Goal: Book appointment/travel/reservation

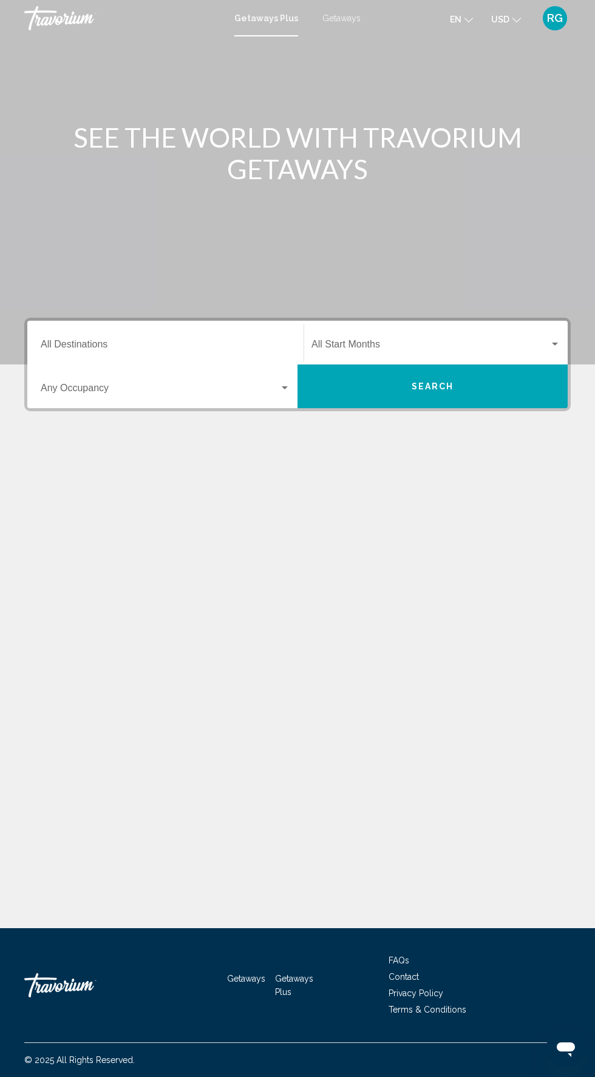
click at [239, 344] on input "Destination All Destinations" at bounding box center [166, 346] width 250 height 11
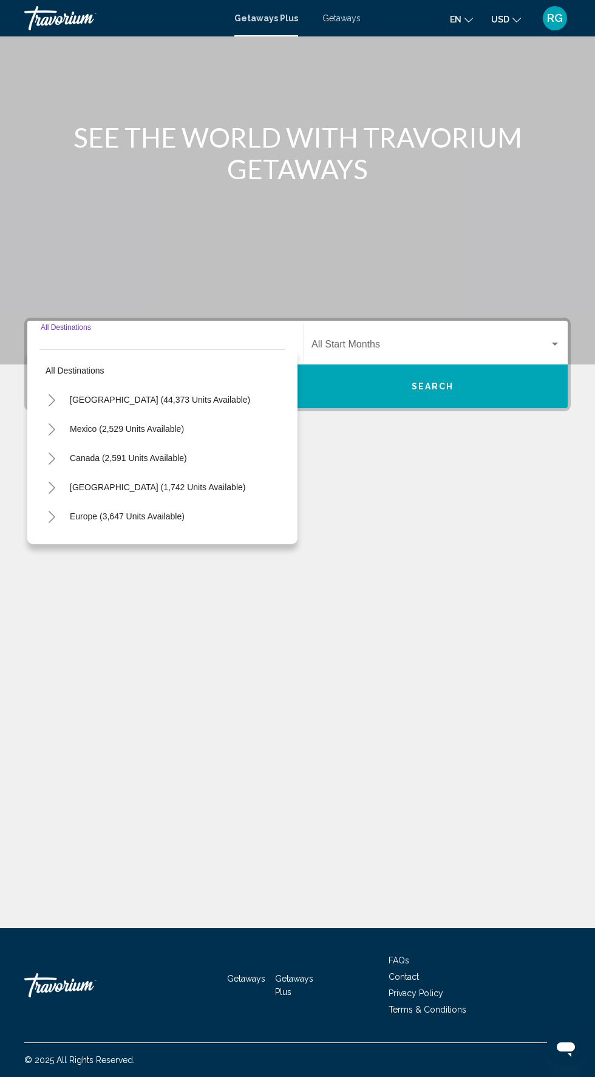
scroll to position [92, 0]
click at [381, 477] on div "SEE THE WORLD WITH TRAVORIUM GETAWAYS Destination All Destinations All destinat…" at bounding box center [297, 482] width 595 height 892
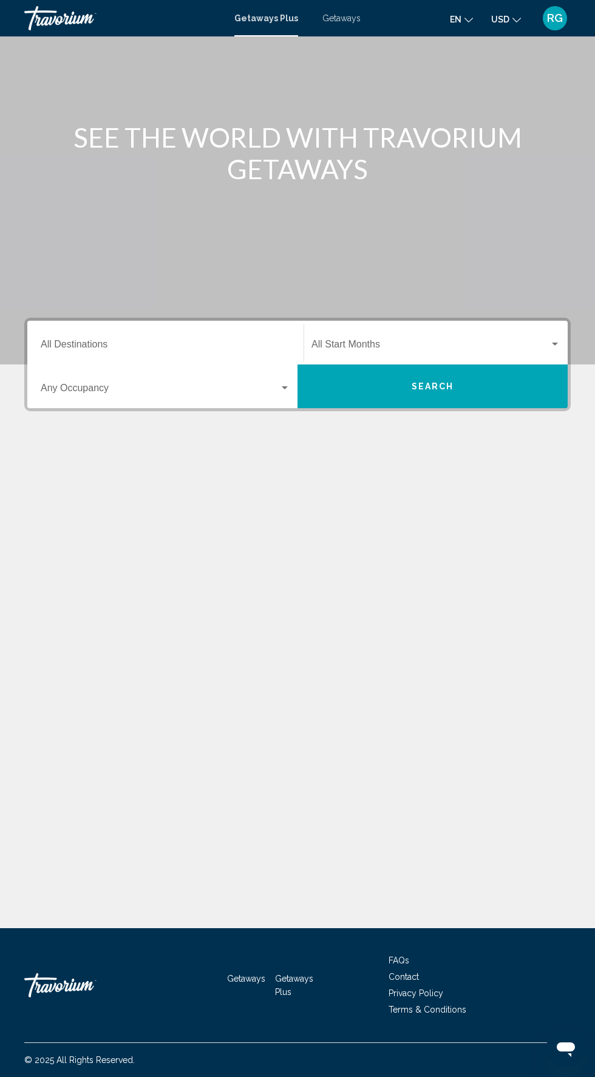
click at [361, 31] on mat-toolbar "Getaways Plus Getaways en English Español Français Italiano Português русский U…" at bounding box center [297, 18] width 595 height 36
click at [353, 26] on div "Getaways Plus Getaways en English Español Français Italiano Português русский U…" at bounding box center [297, 18] width 595 height 26
click at [360, 8] on div "Getaways Plus Getaways en English Español Français Italiano Português русский U…" at bounding box center [297, 18] width 595 height 26
click at [349, 10] on div "Getaways Plus Getaways en English Español Français Italiano Português русский U…" at bounding box center [297, 18] width 595 height 26
click at [357, 22] on span "Getaways" at bounding box center [342, 18] width 38 height 10
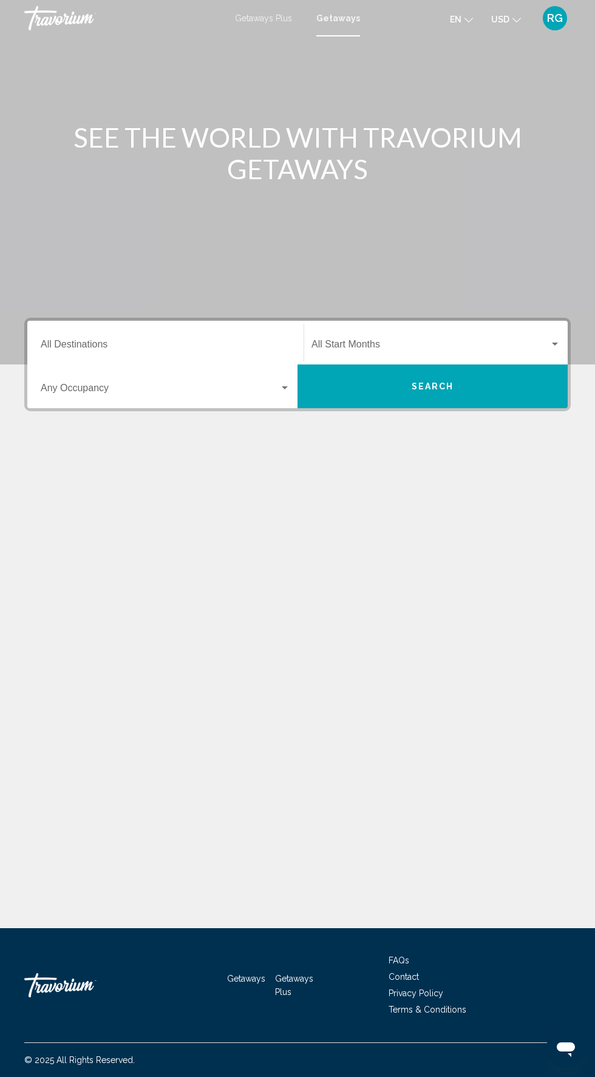
click at [202, 346] on input "Destination All Destinations" at bounding box center [166, 346] width 250 height 11
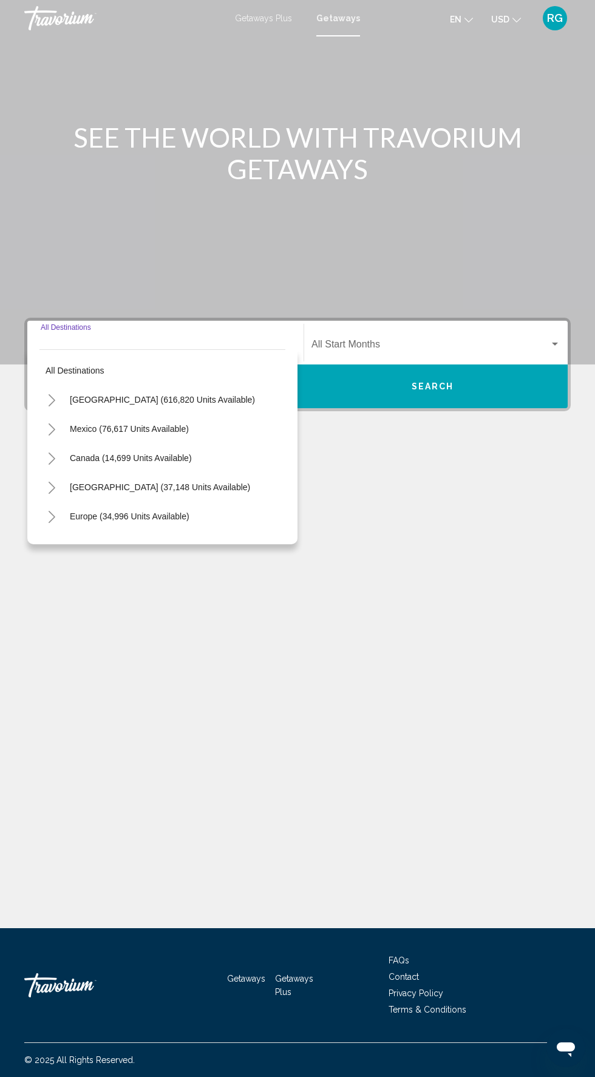
scroll to position [92, 0]
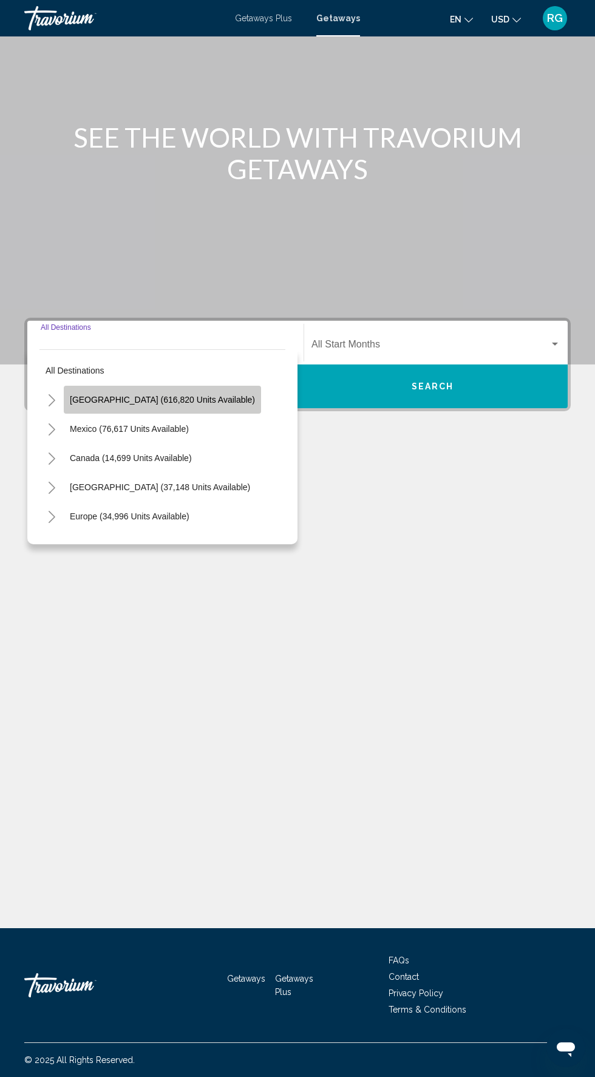
click at [217, 386] on button "[GEOGRAPHIC_DATA] (616,820 units available)" at bounding box center [162, 400] width 197 height 28
type input "**********"
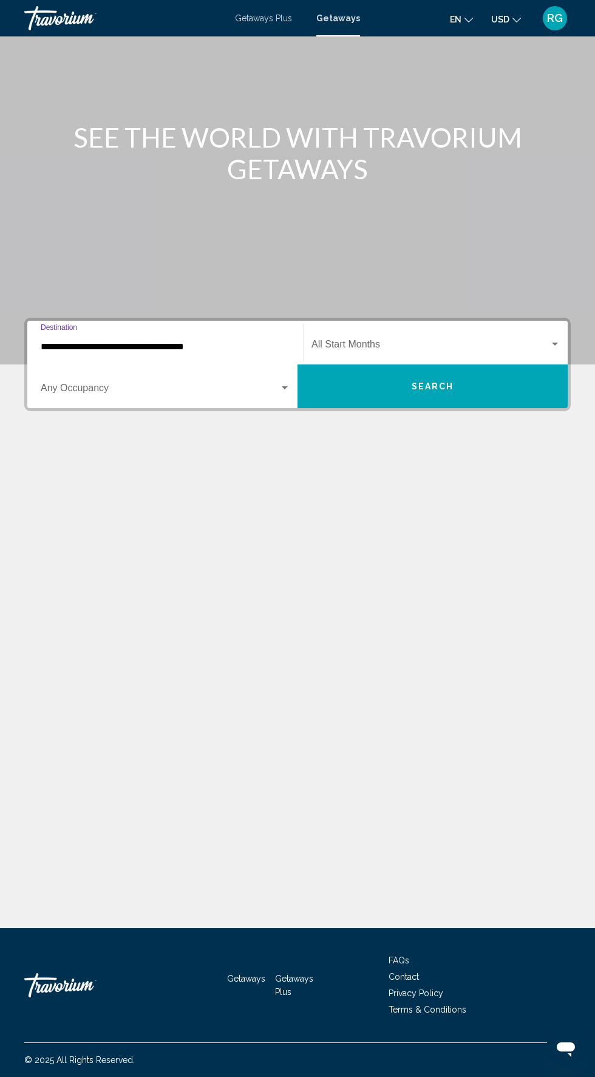
click at [449, 341] on span "Search widget" at bounding box center [431, 346] width 238 height 11
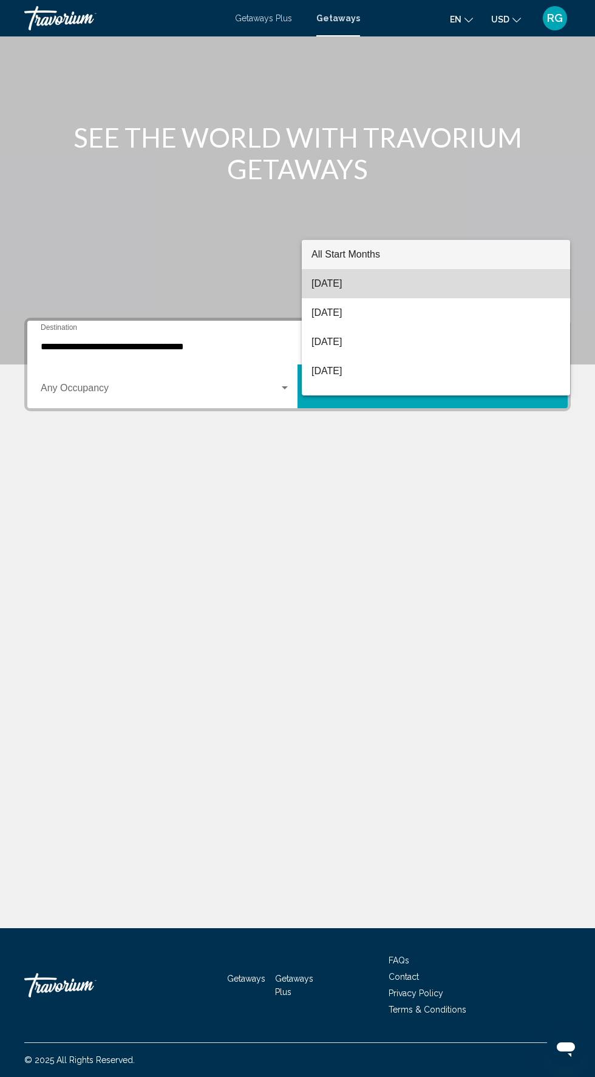
click at [440, 289] on span "[DATE]" at bounding box center [436, 283] width 249 height 29
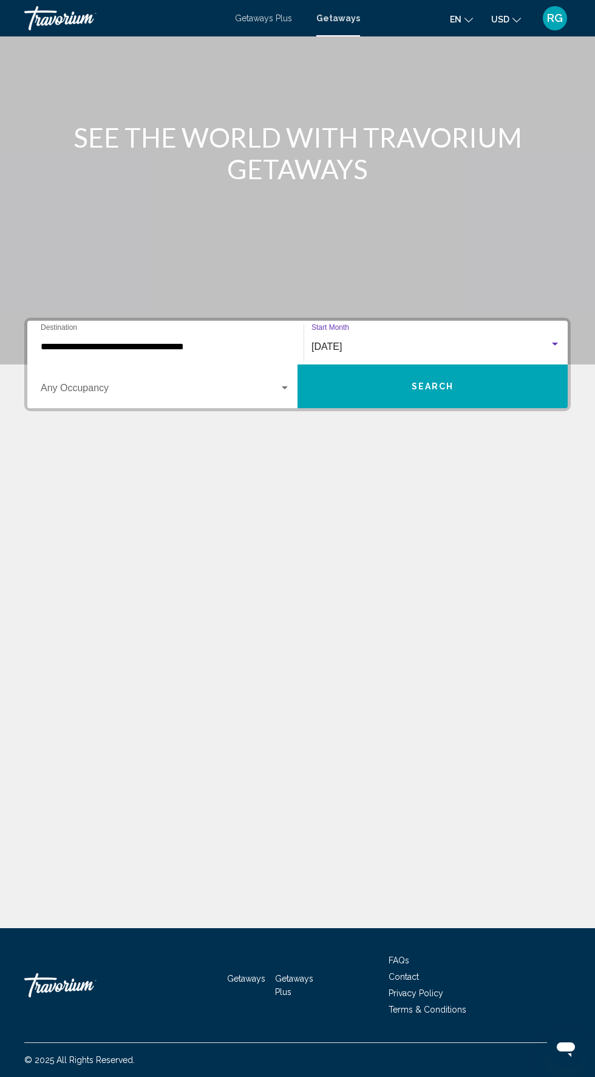
click at [225, 385] on span "Search widget" at bounding box center [160, 390] width 239 height 11
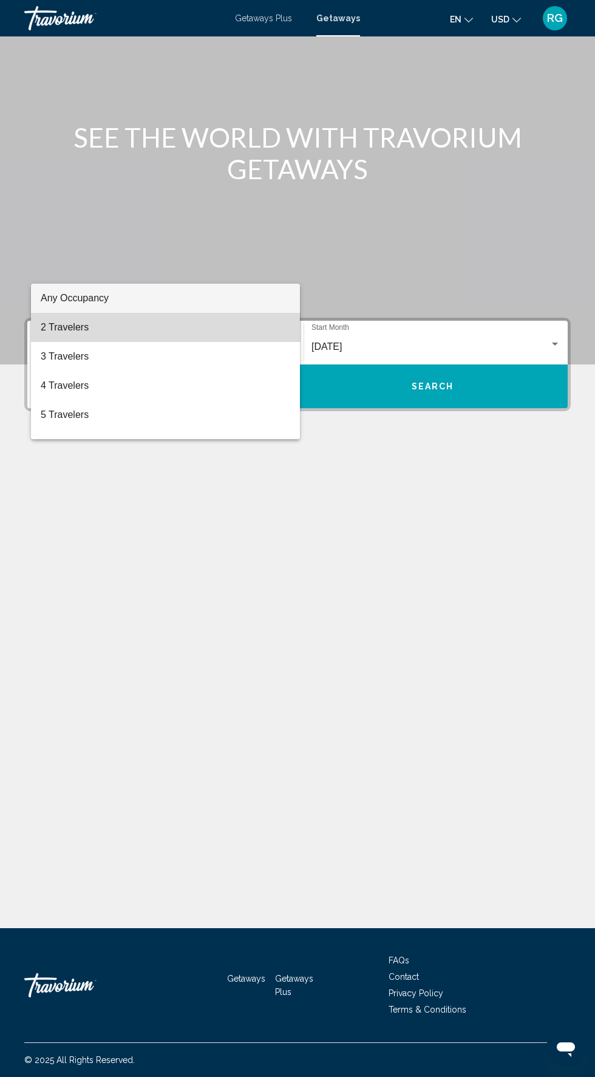
click at [205, 327] on span "2 Travelers" at bounding box center [166, 327] width 250 height 29
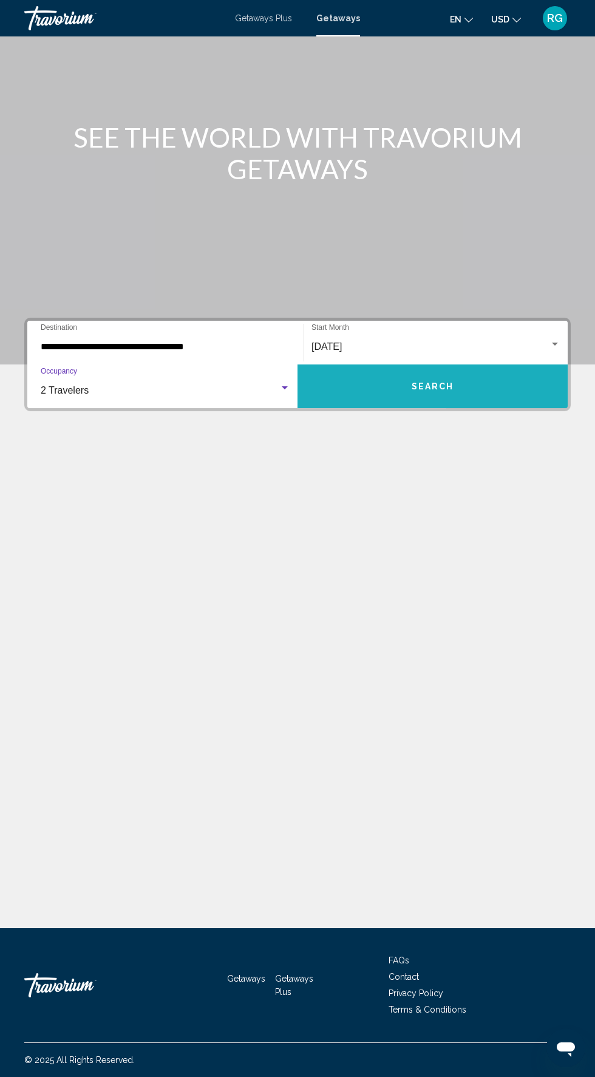
click at [454, 364] on button "Search" at bounding box center [433, 386] width 270 height 44
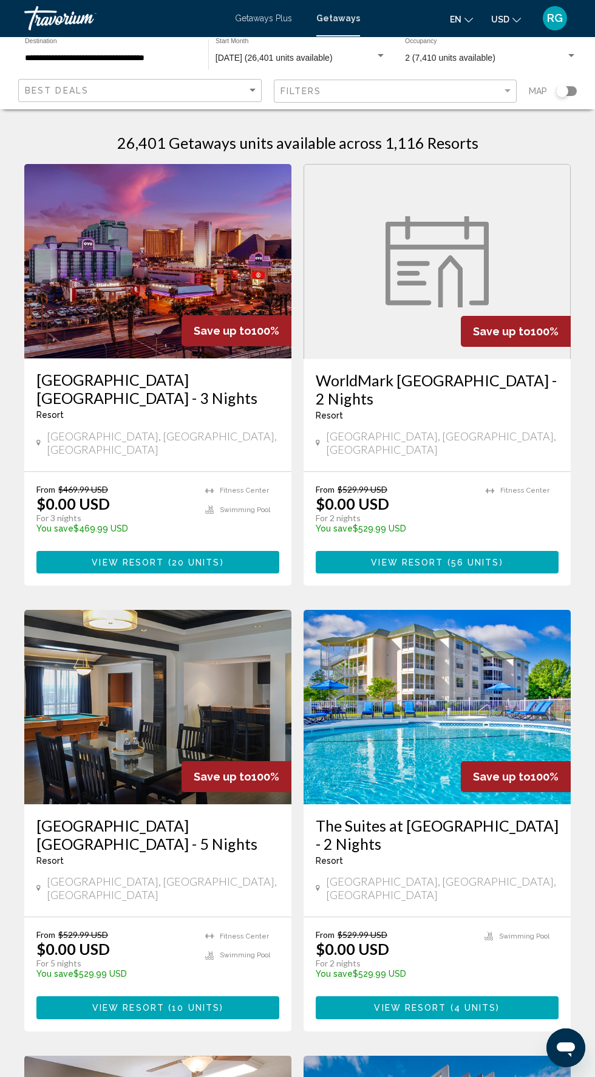
click at [139, 58] on input "**********" at bounding box center [110, 58] width 171 height 10
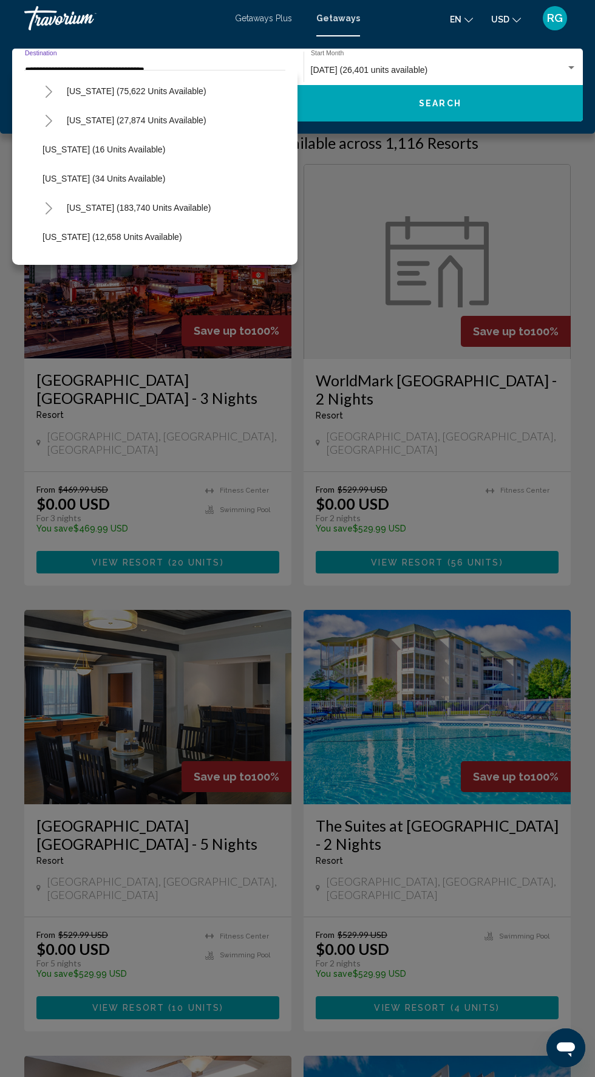
scroll to position [148, 0]
click at [171, 205] on span "[US_STATE] (183,740 units available)" at bounding box center [139, 206] width 144 height 10
type input "**********"
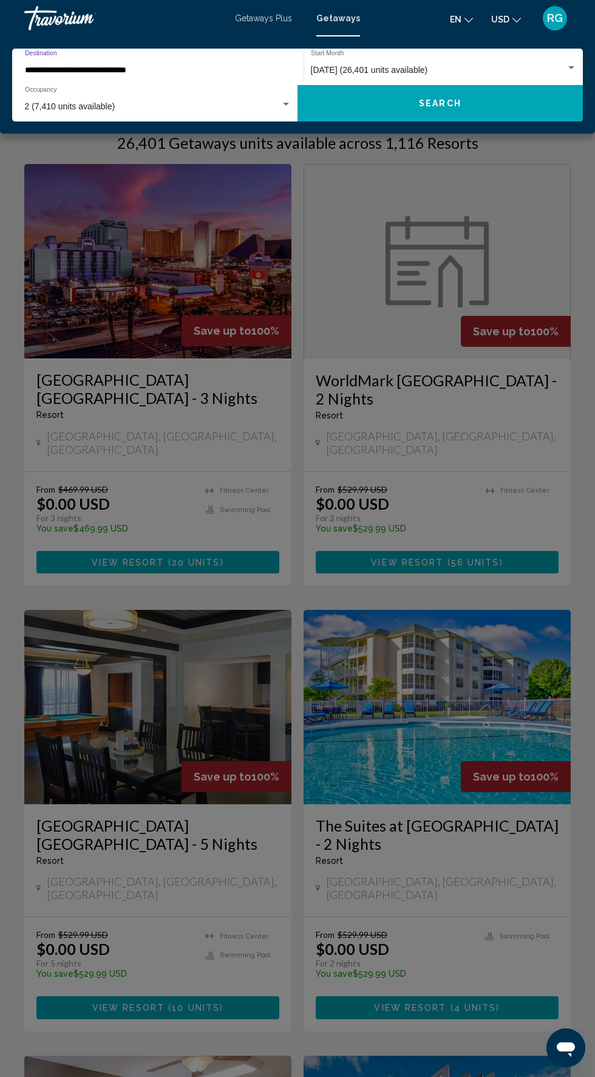
click at [208, 70] on input "**********" at bounding box center [152, 71] width 255 height 10
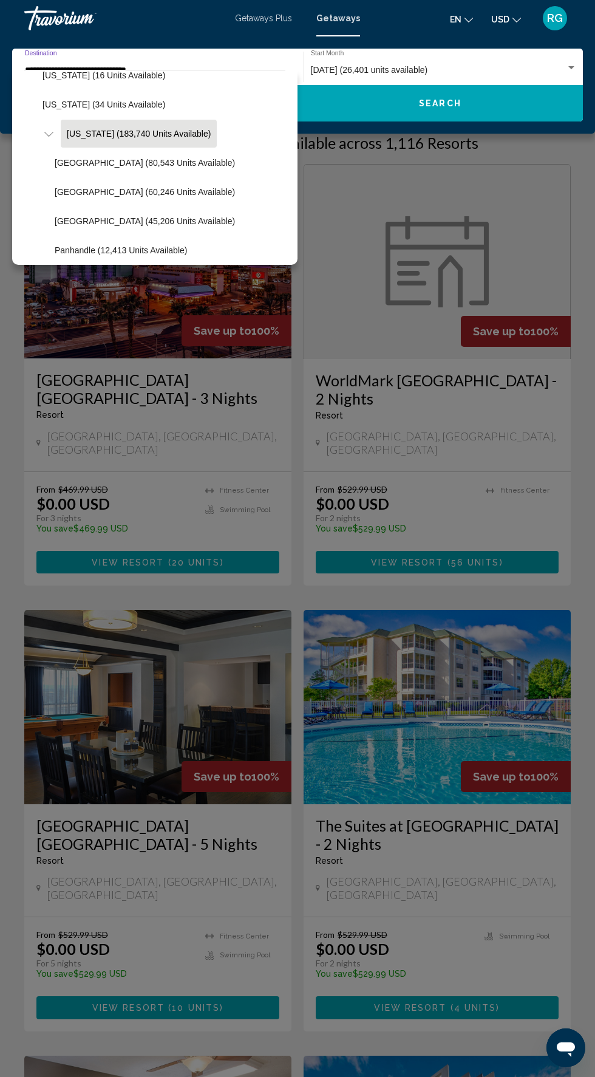
scroll to position [217, 0]
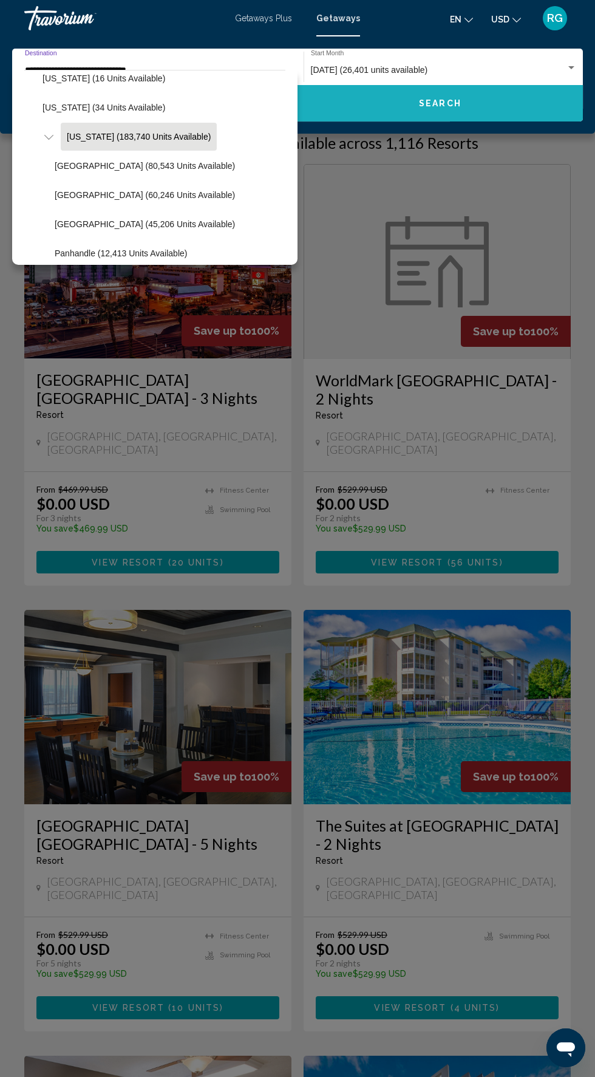
click at [453, 111] on button "Search" at bounding box center [441, 103] width 286 height 36
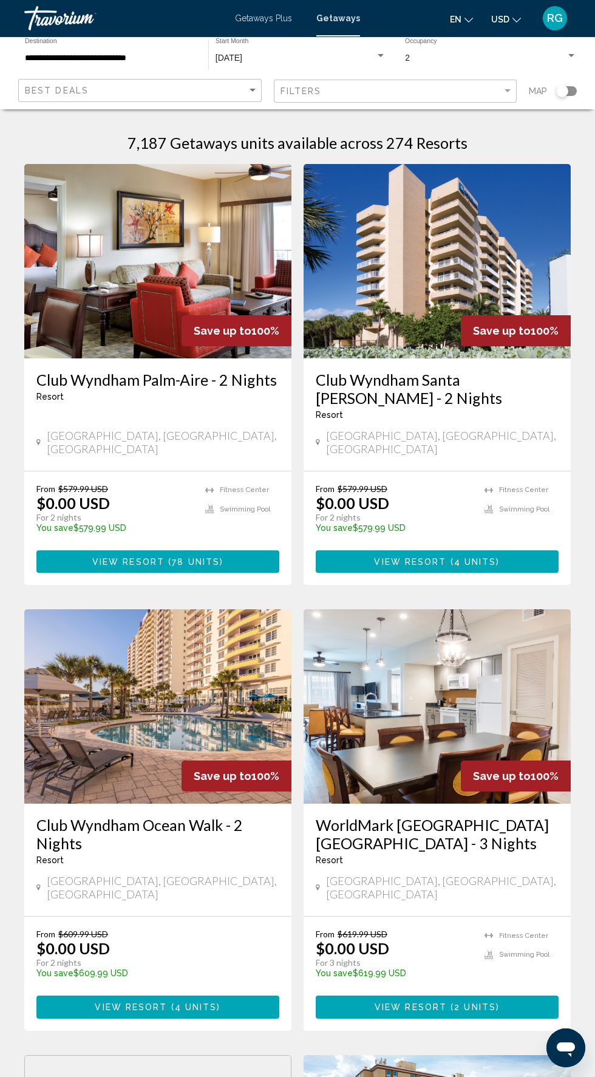
scroll to position [2, 0]
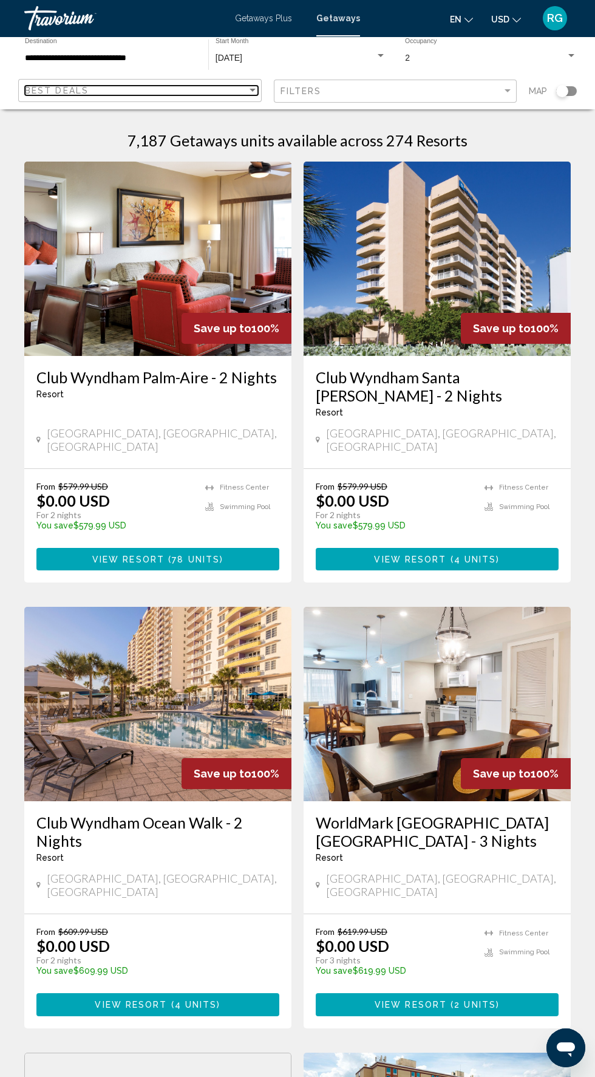
click at [207, 91] on div "Best Deals" at bounding box center [136, 91] width 222 height 10
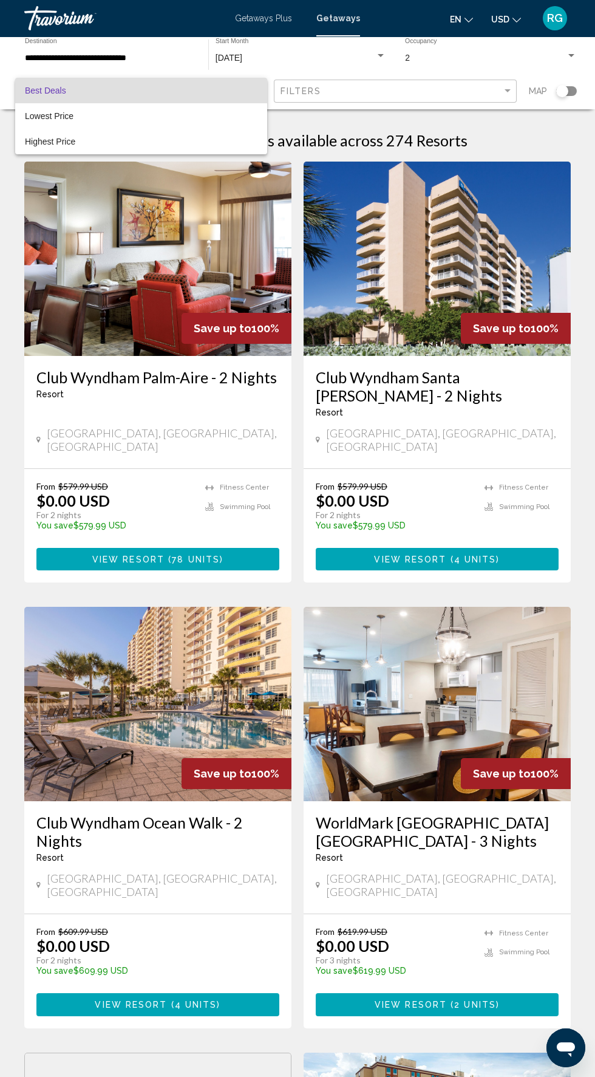
click at [188, 158] on div at bounding box center [297, 538] width 595 height 1077
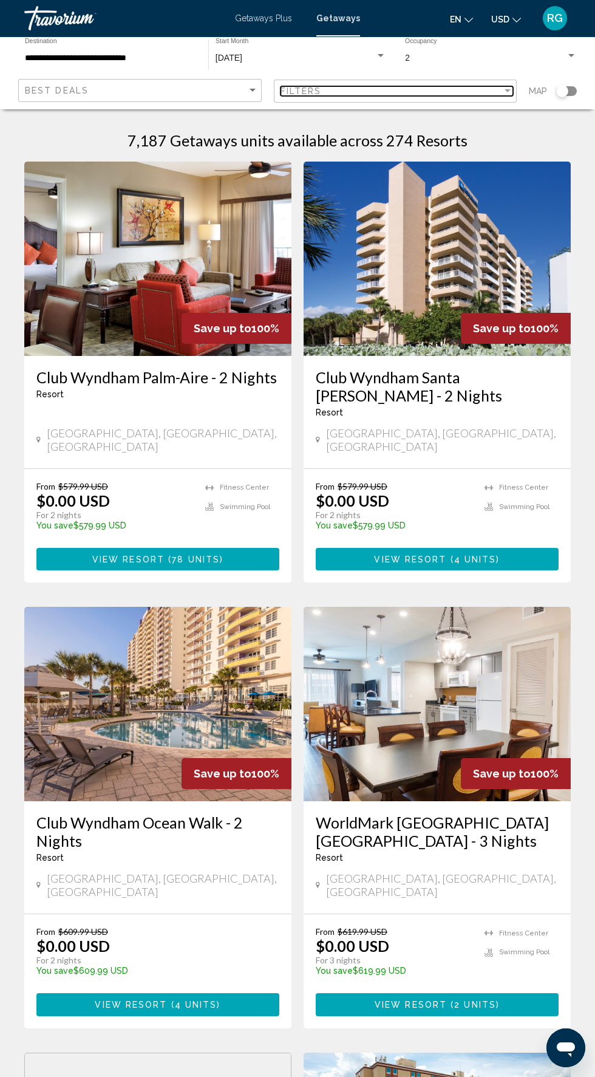
click at [451, 91] on div "Filters" at bounding box center [392, 91] width 222 height 10
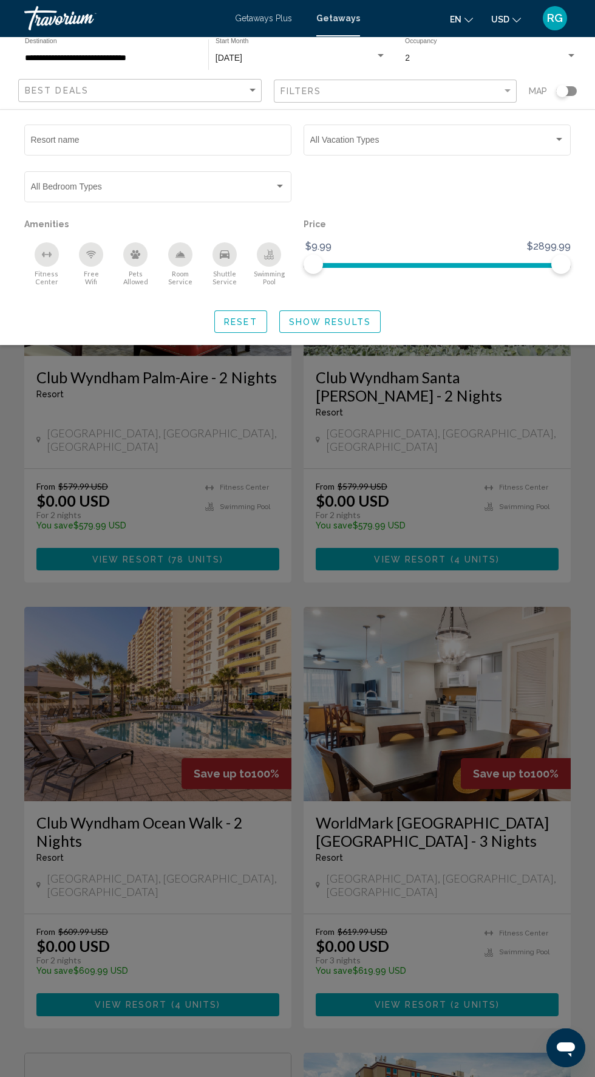
click at [344, 336] on div "Resort name Vacation Types All Vacation Types Bedroom Types All Bedroom Types A…" at bounding box center [297, 227] width 595 height 236
click at [323, 340] on div "Resort name Vacation Types All Vacation Types Bedroom Types All Bedroom Types A…" at bounding box center [297, 227] width 595 height 236
click at [356, 323] on span "Show Results" at bounding box center [330, 322] width 82 height 10
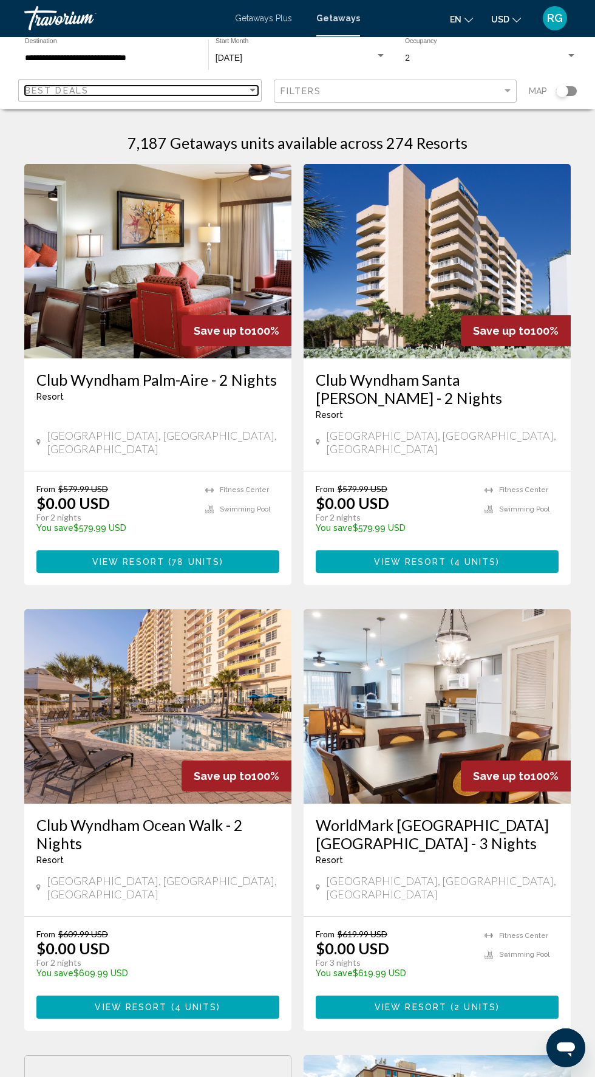
click at [185, 88] on div "Best Deals" at bounding box center [136, 91] width 222 height 10
click at [177, 148] on span "Highest Price" at bounding box center [141, 142] width 233 height 26
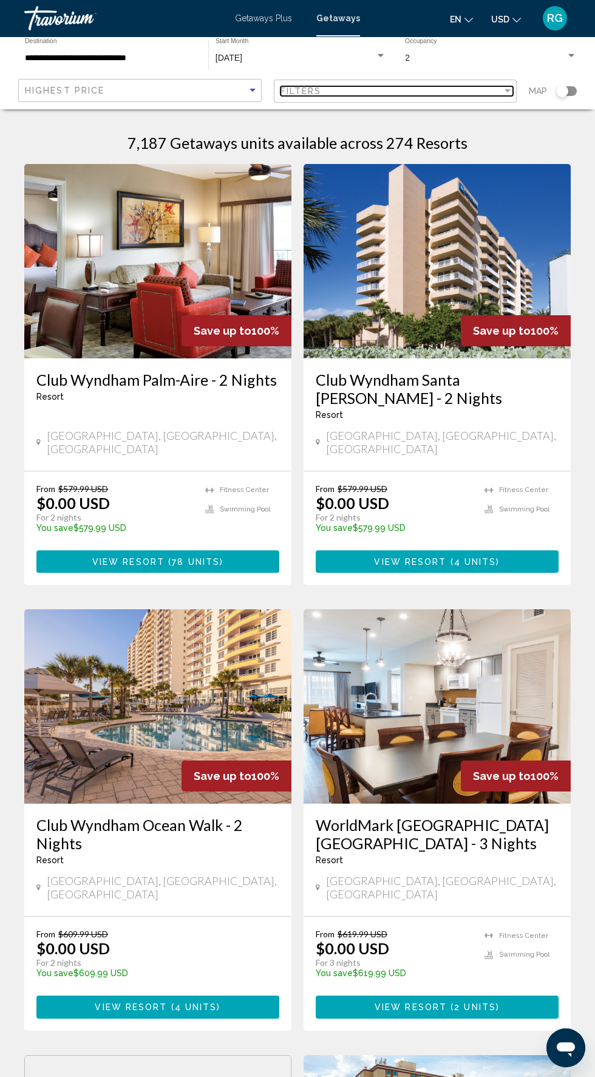
click at [445, 91] on div "Filters" at bounding box center [392, 91] width 222 height 10
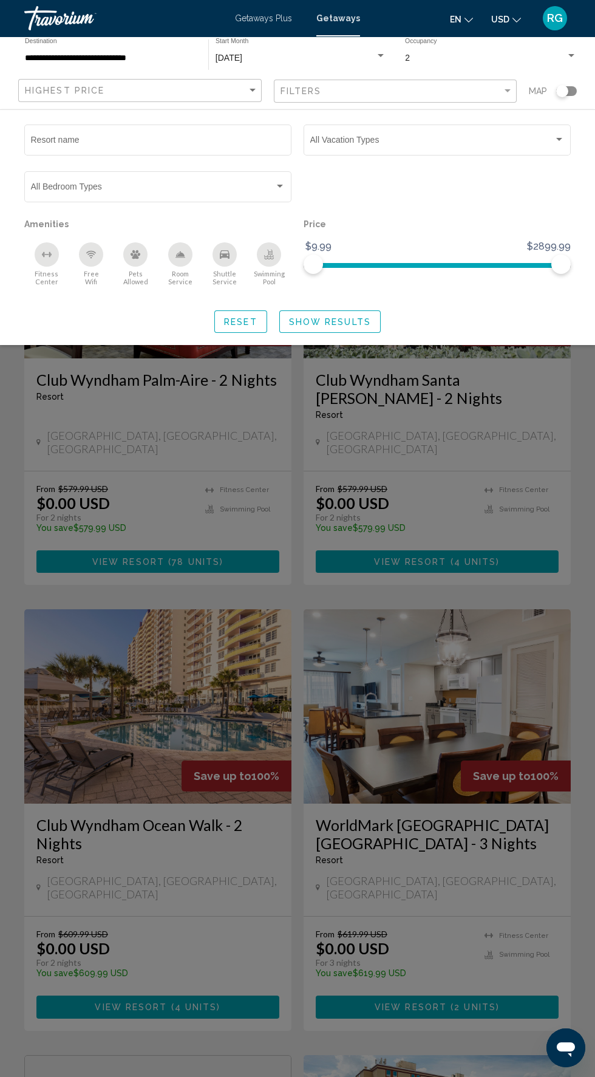
click at [355, 334] on div "Resort name Vacation Types All Vacation Types Bedroom Types All Bedroom Types A…" at bounding box center [297, 227] width 595 height 236
click at [344, 320] on span "Show Results" at bounding box center [330, 322] width 82 height 10
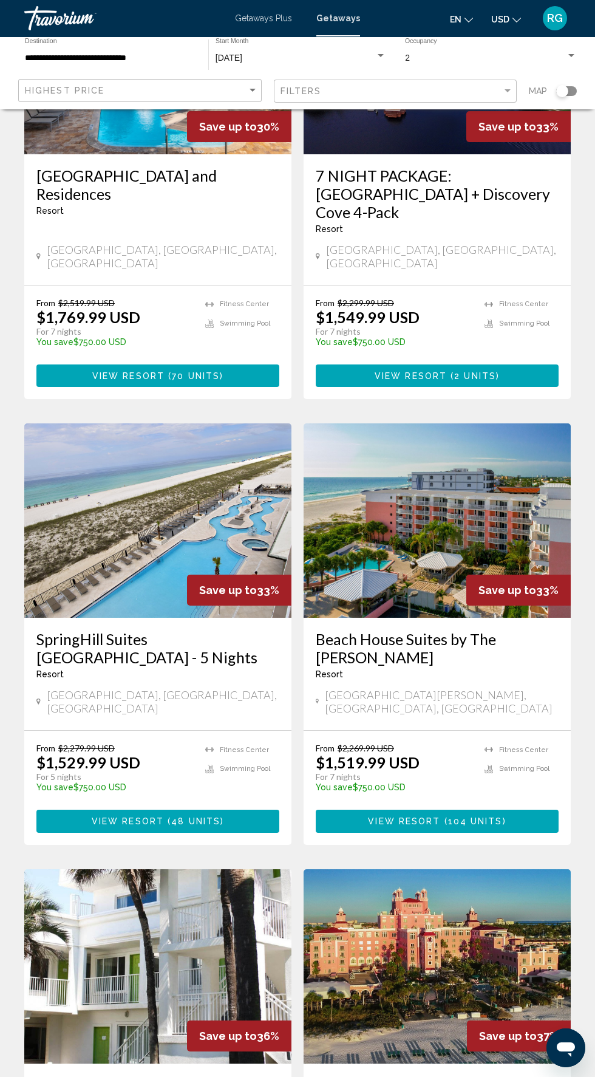
scroll to position [1675, 0]
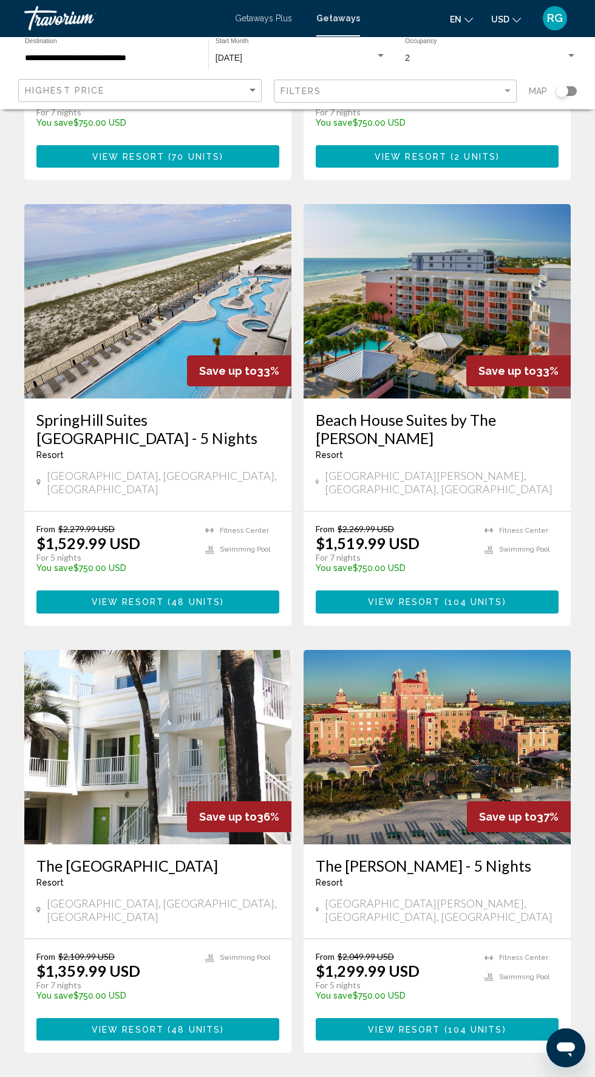
click at [340, 1076] on link "page 5" at bounding box center [340, 1089] width 21 height 21
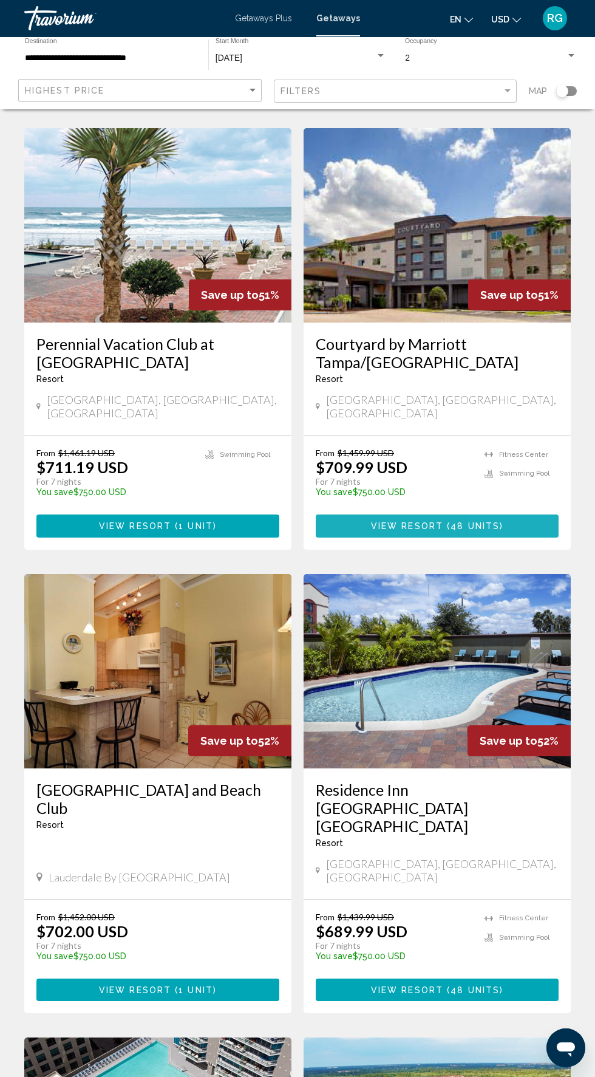
scroll to position [1746, 0]
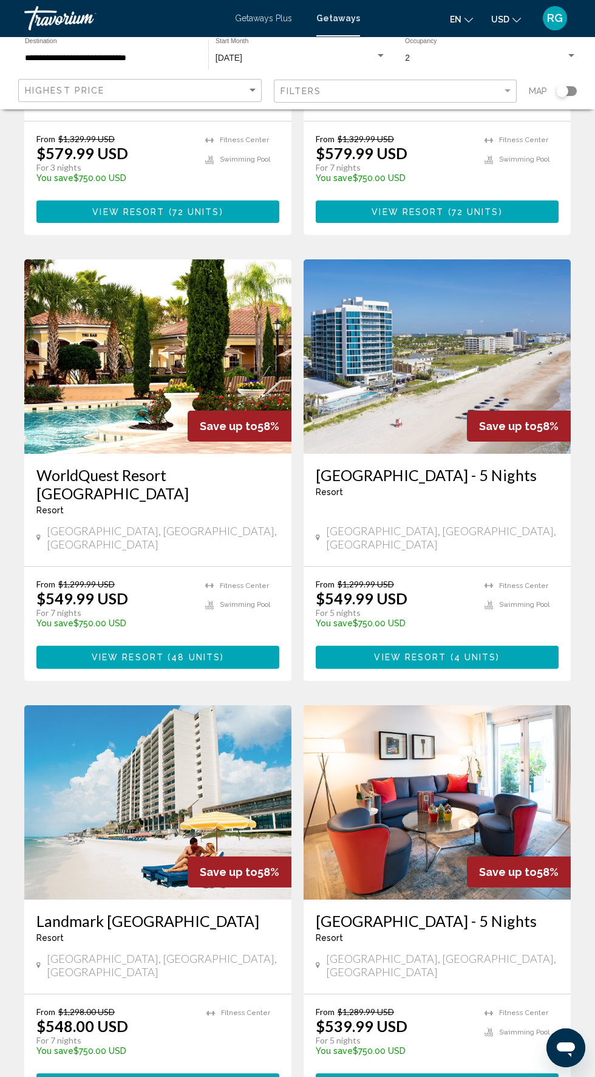
scroll to position [1711, 0]
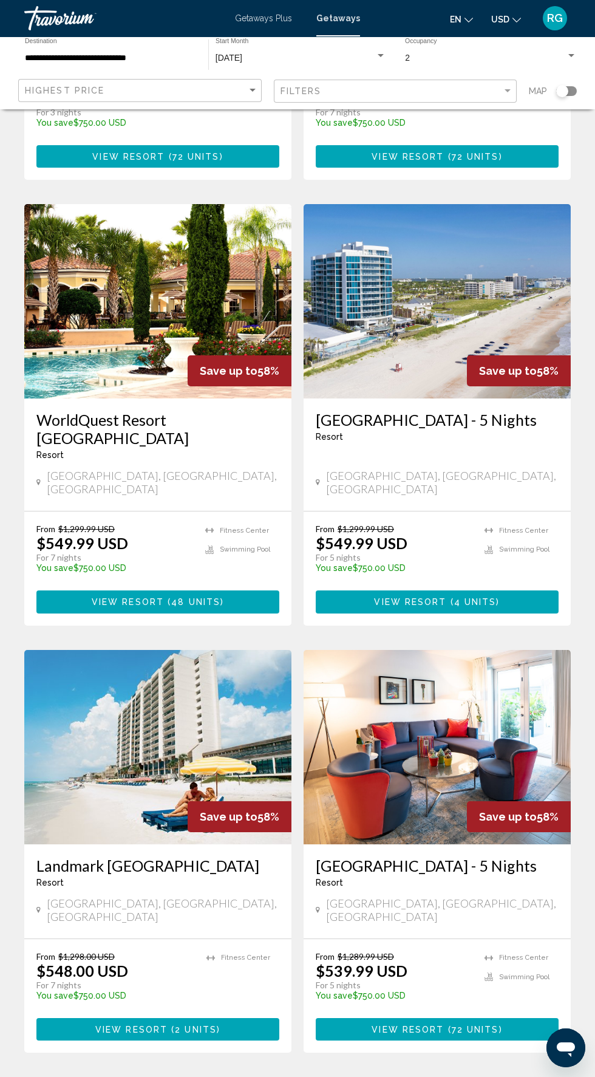
click at [340, 1076] on span "7" at bounding box center [340, 1088] width 6 height 13
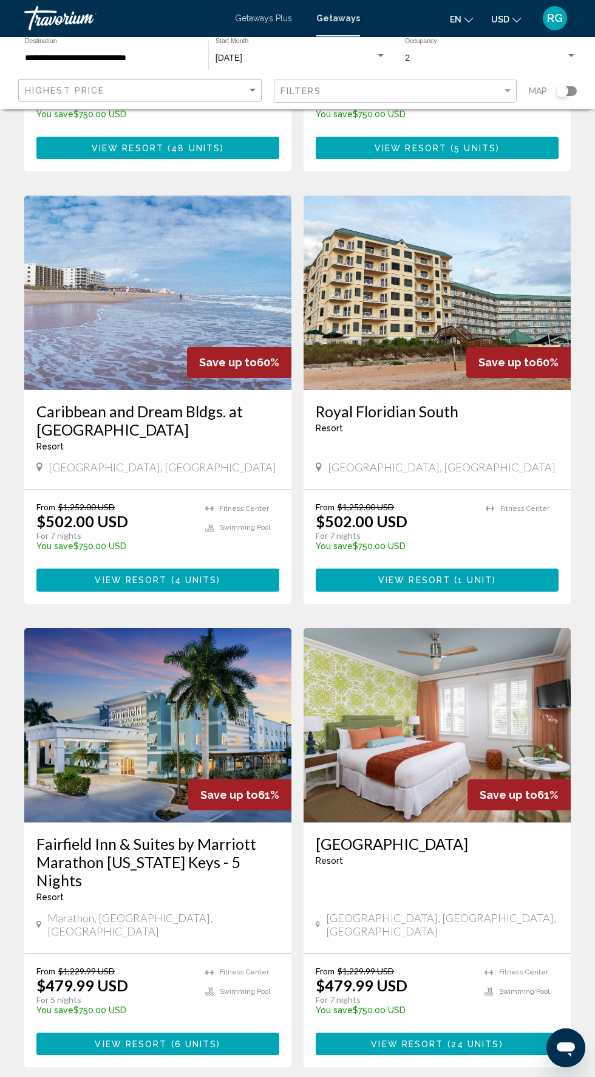
scroll to position [1728, 0]
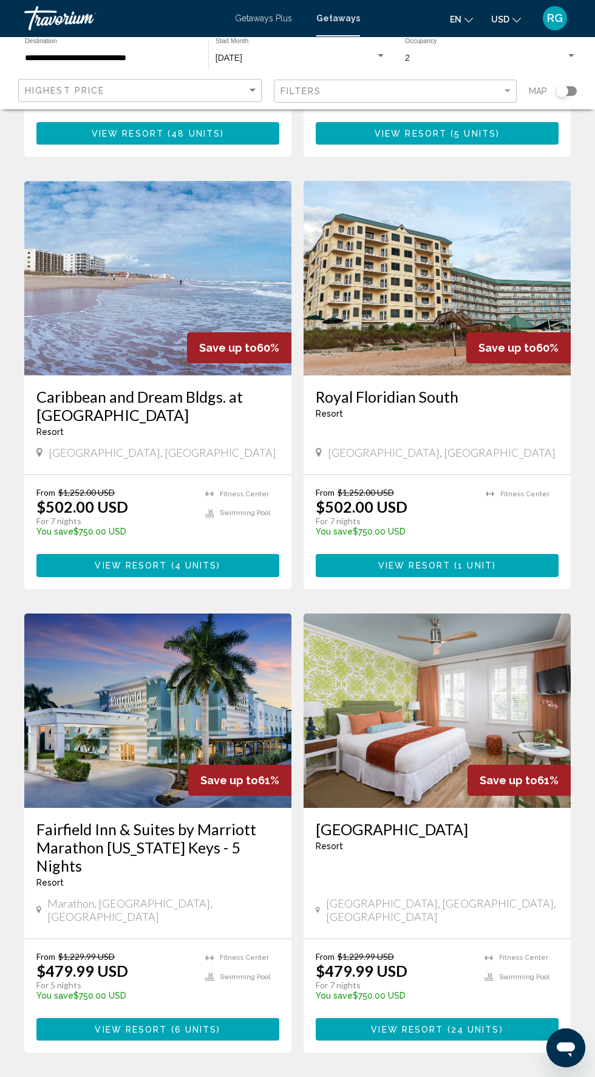
click at [340, 1076] on span "8" at bounding box center [340, 1088] width 6 height 13
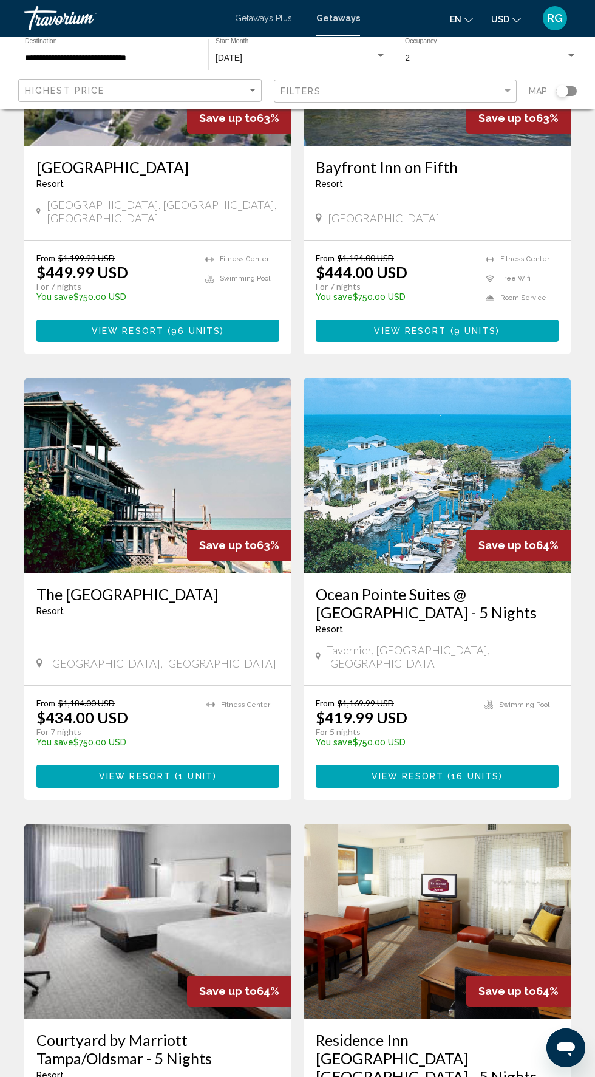
scroll to position [1765, 0]
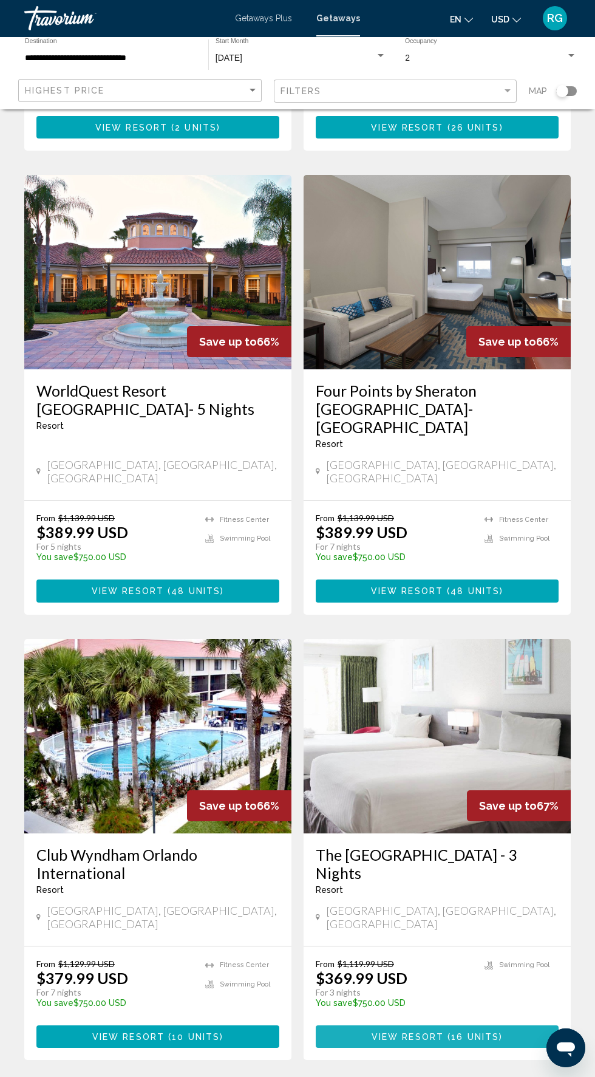
scroll to position [1728, 0]
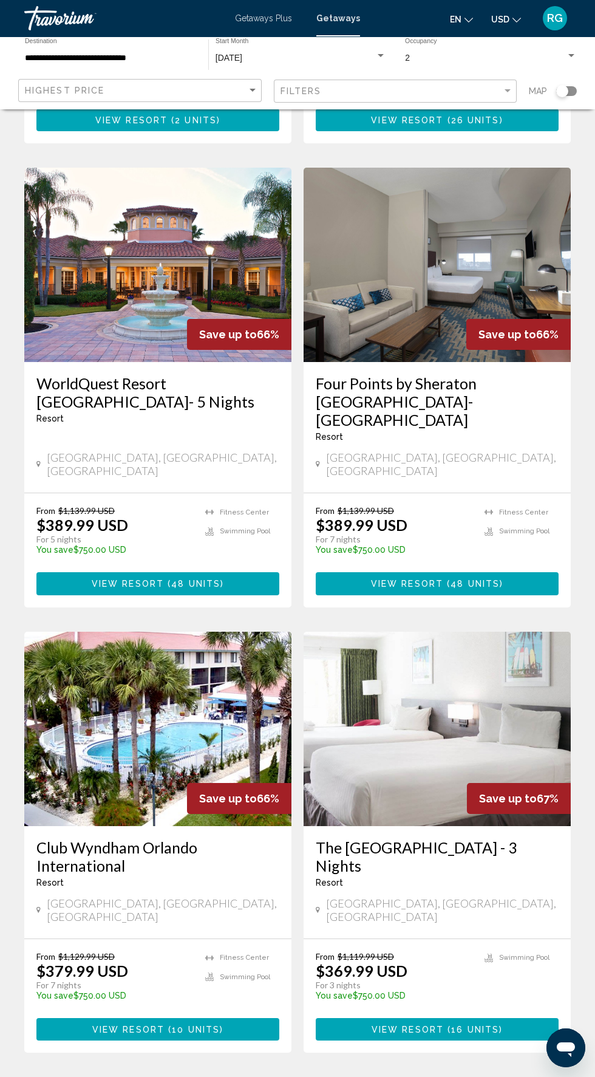
click at [345, 1076] on span "10" at bounding box center [340, 1088] width 12 height 13
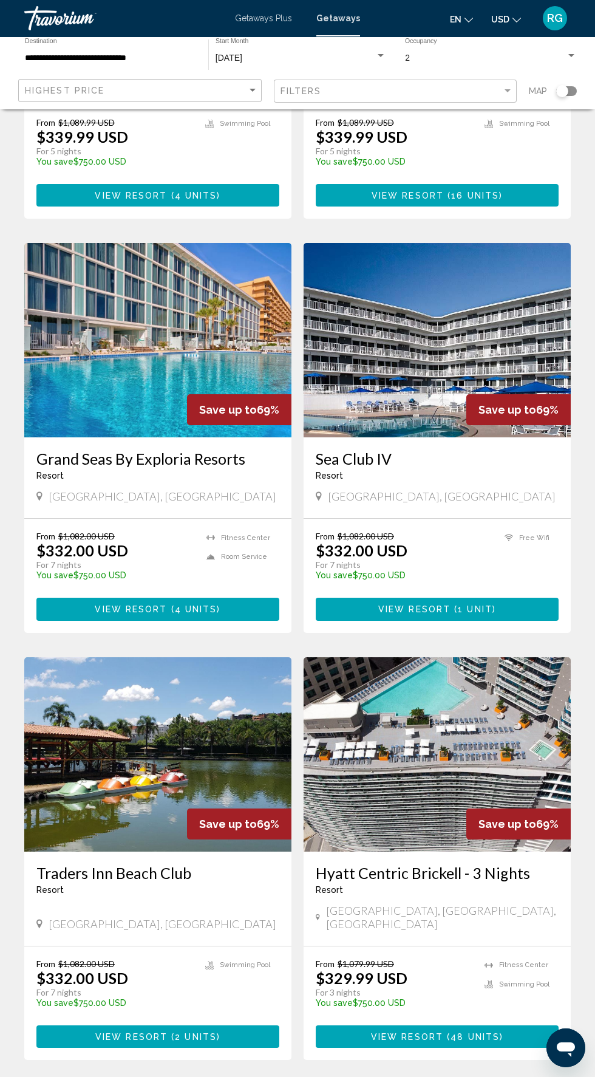
scroll to position [1746, 0]
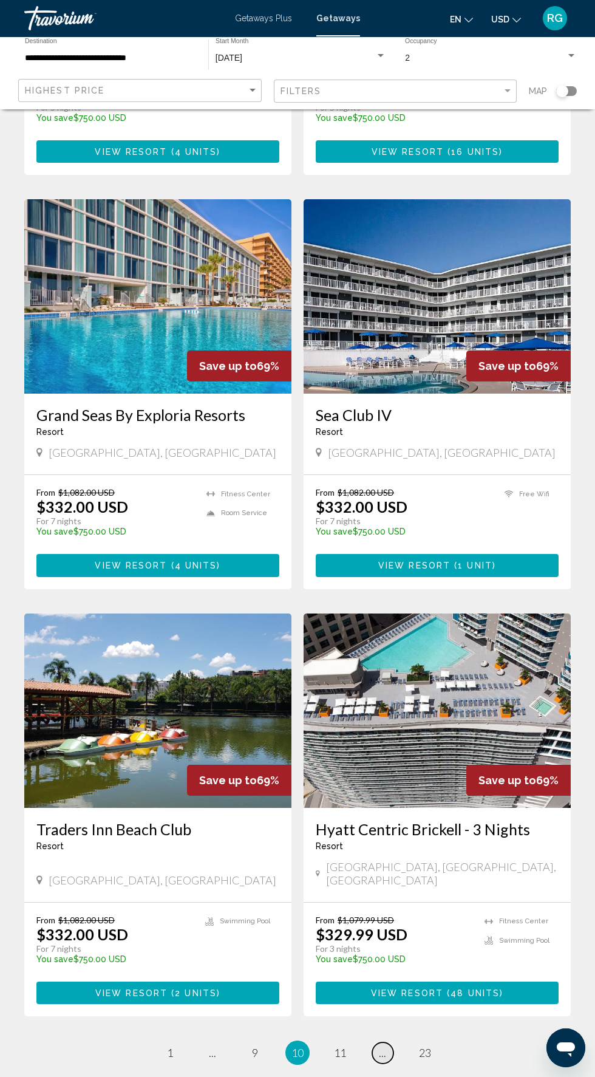
click at [375, 1042] on link "page ..." at bounding box center [382, 1052] width 21 height 21
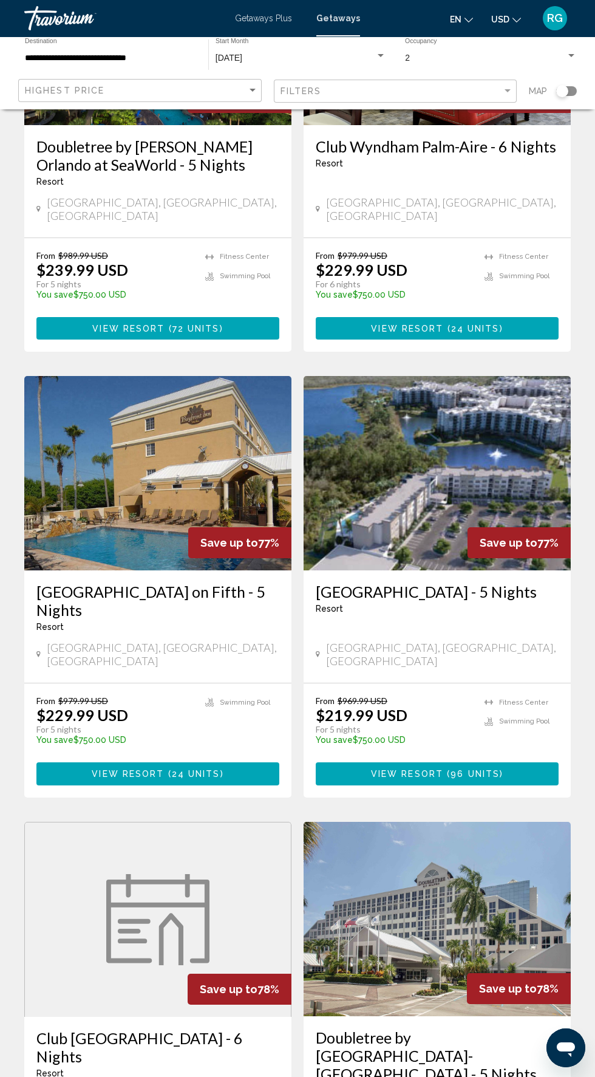
scroll to position [1784, 0]
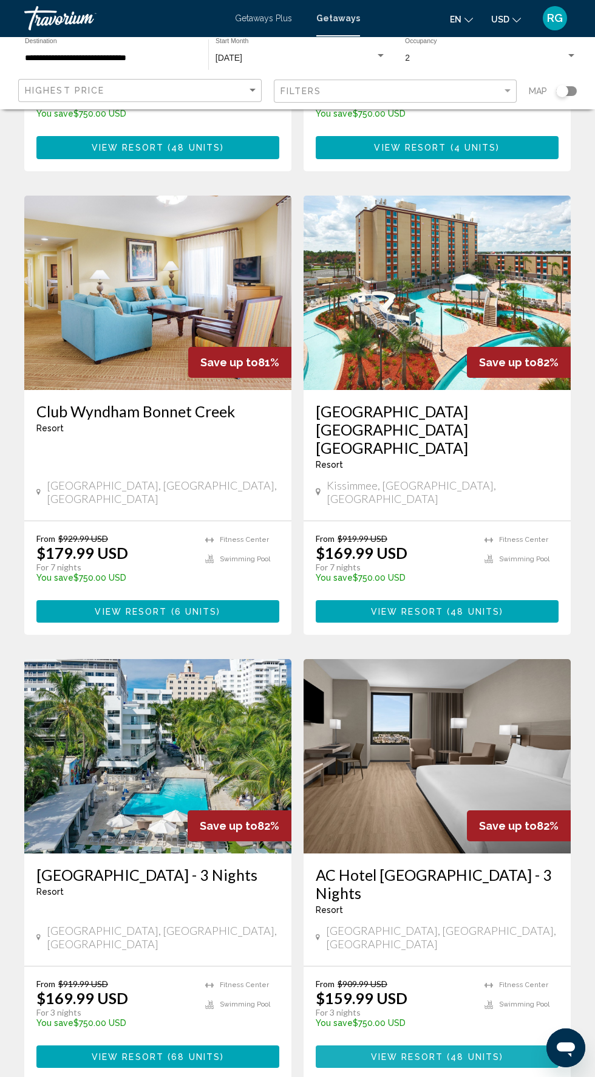
scroll to position [869, 0]
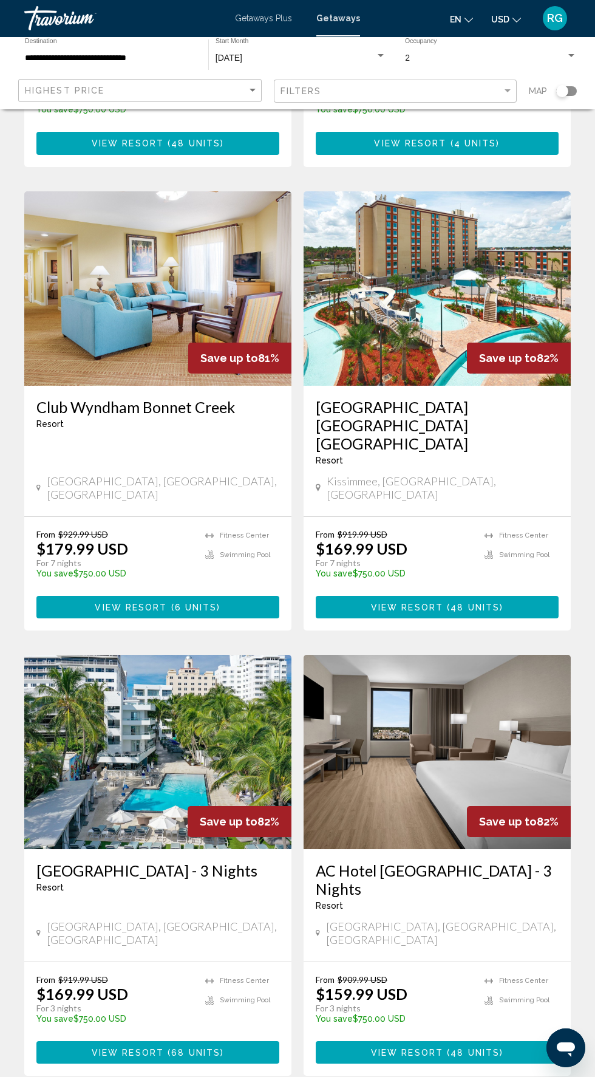
click at [233, 1041] on button "View Resort ( 68 units )" at bounding box center [157, 1052] width 243 height 22
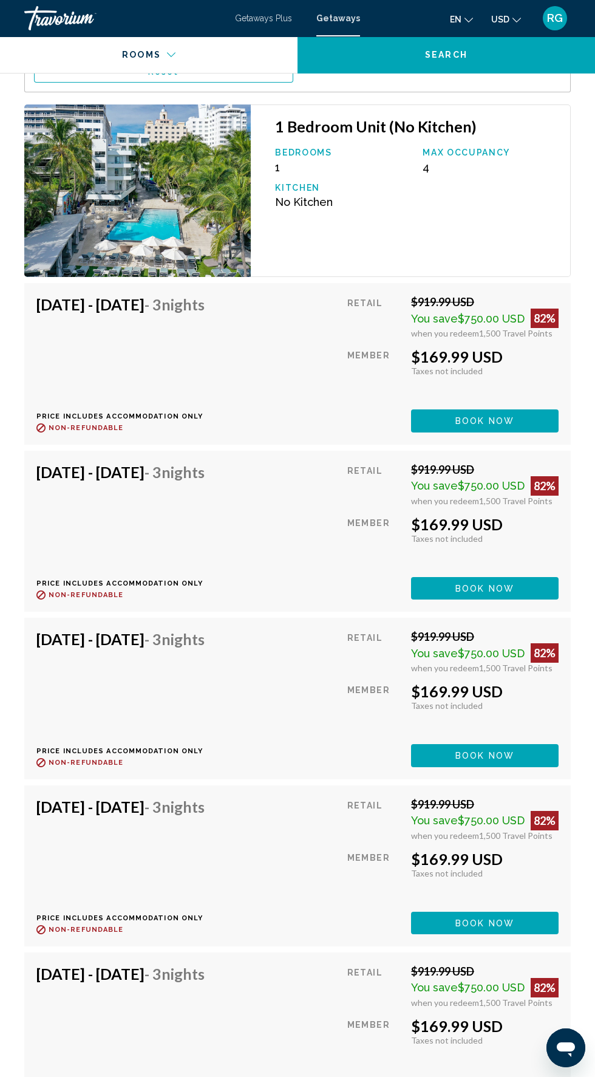
scroll to position [2234, 0]
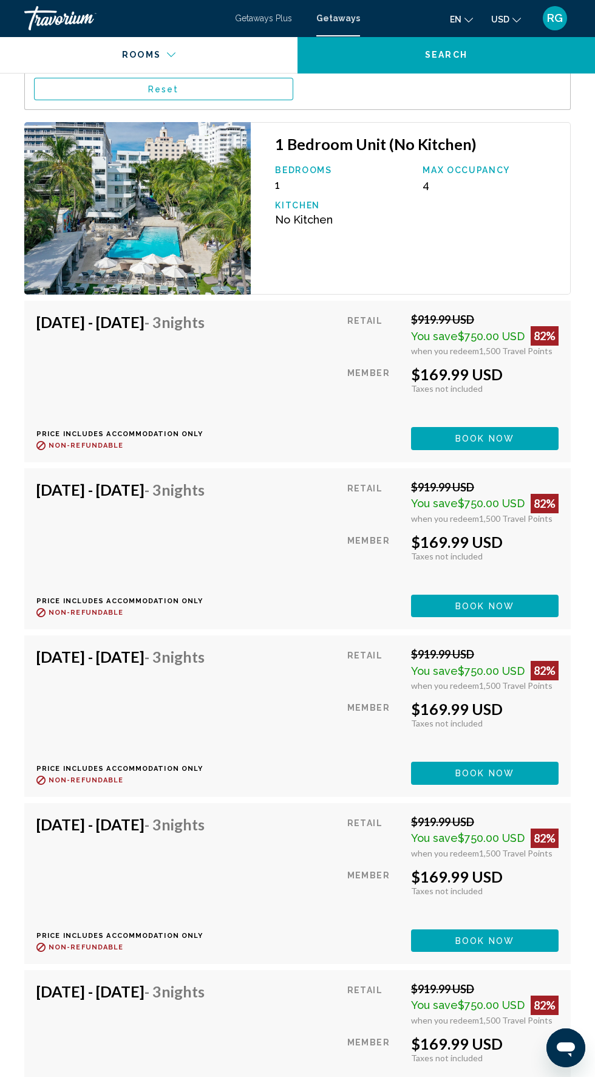
click at [536, 436] on button "Book now" at bounding box center [485, 438] width 148 height 22
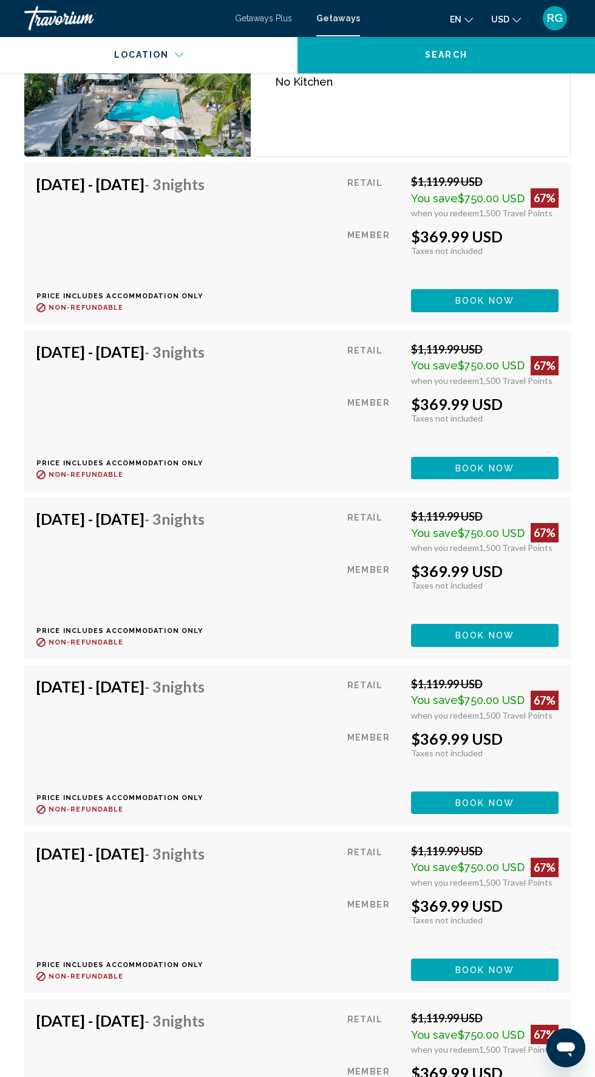
scroll to position [4783, 0]
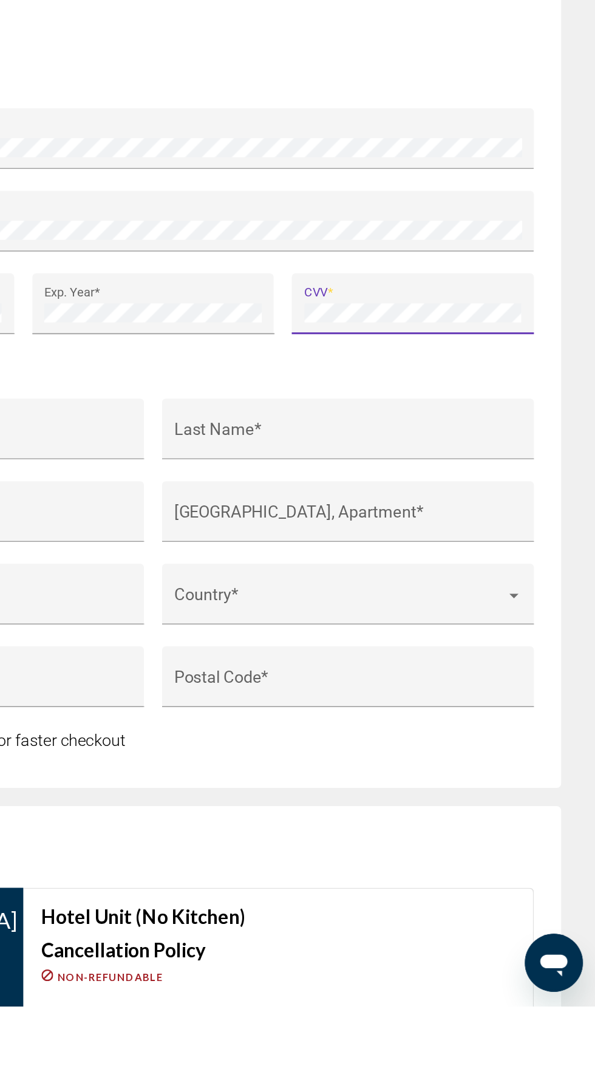
scroll to position [1034, 0]
